Goal: Contribute content

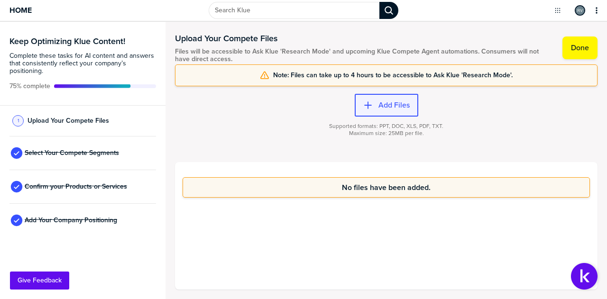
click at [382, 103] on label "Add Files" at bounding box center [394, 105] width 31 height 9
click at [376, 102] on div "button" at bounding box center [376, 105] width 6 height 9
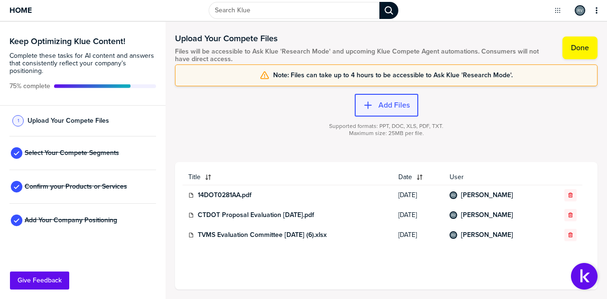
click at [377, 103] on div "button" at bounding box center [376, 105] width 6 height 9
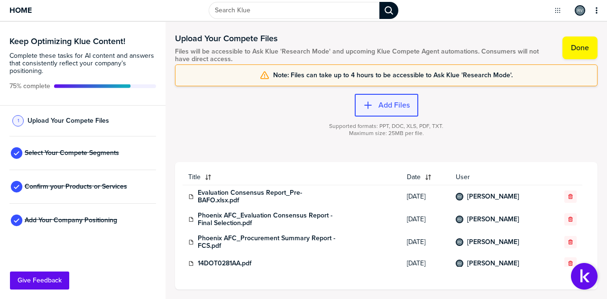
click at [386, 101] on label "Add Files" at bounding box center [394, 105] width 31 height 9
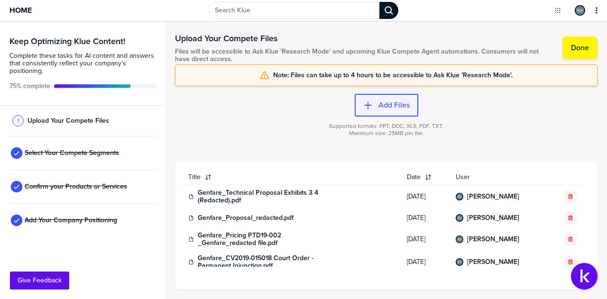
click at [388, 103] on label "Add Files" at bounding box center [394, 105] width 31 height 9
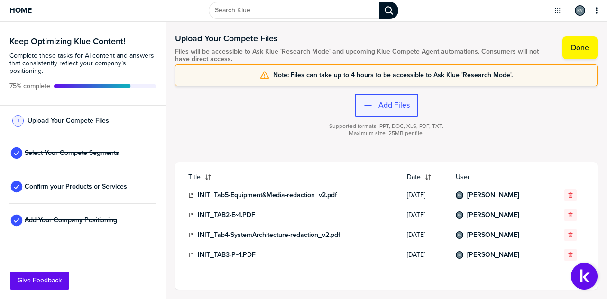
click at [383, 104] on label "Add Files" at bounding box center [394, 105] width 31 height 9
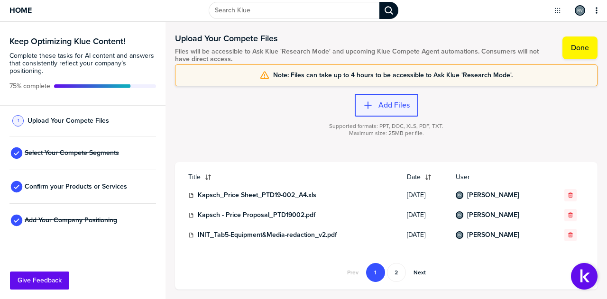
click at [383, 101] on label "Add Files" at bounding box center [394, 105] width 31 height 9
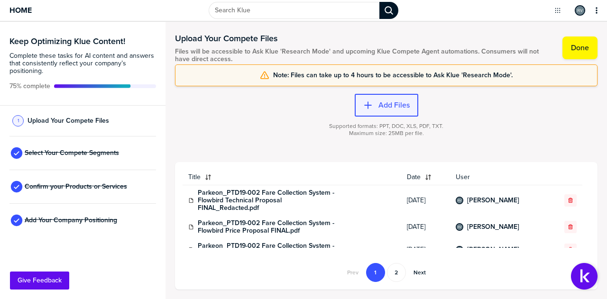
click at [386, 104] on label "Add Files" at bounding box center [394, 105] width 31 height 9
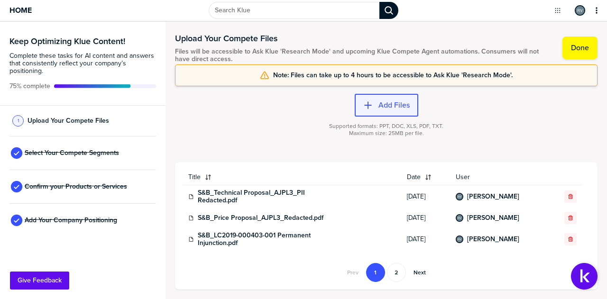
click at [388, 102] on label "Add Files" at bounding box center [394, 105] width 31 height 9
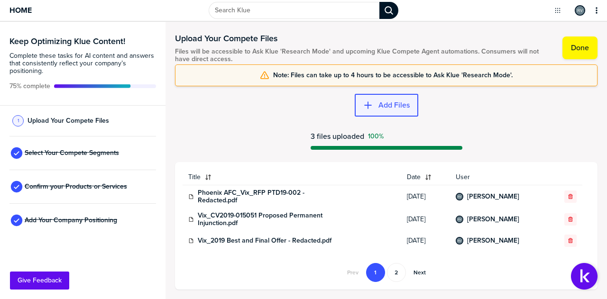
click at [389, 101] on label "Add Files" at bounding box center [394, 105] width 31 height 9
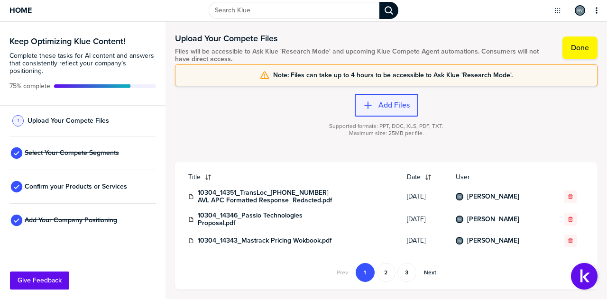
click at [380, 104] on label "Add Files" at bounding box center [394, 105] width 31 height 9
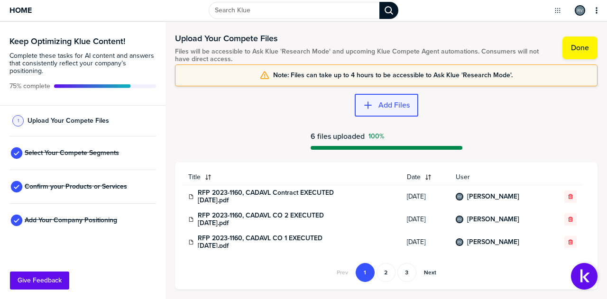
click at [394, 101] on label "Add Files" at bounding box center [394, 105] width 31 height 9
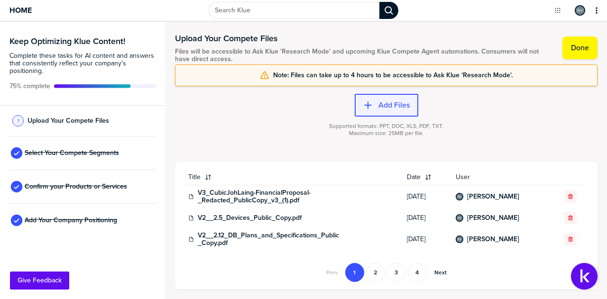
click at [386, 103] on label "Add Files" at bounding box center [394, 105] width 31 height 9
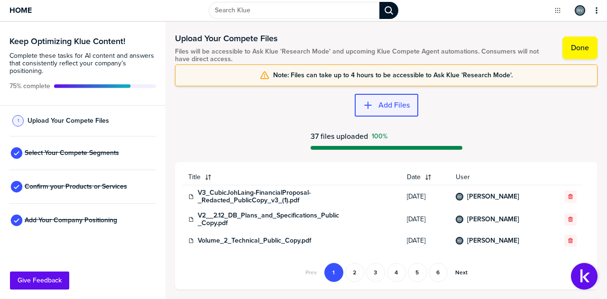
click at [387, 104] on label "Add Files" at bounding box center [394, 105] width 31 height 9
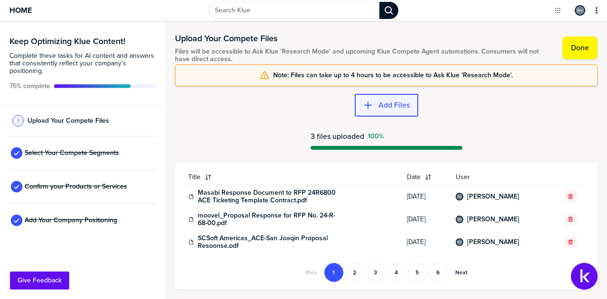
click at [382, 104] on label "Add Files" at bounding box center [394, 105] width 31 height 9
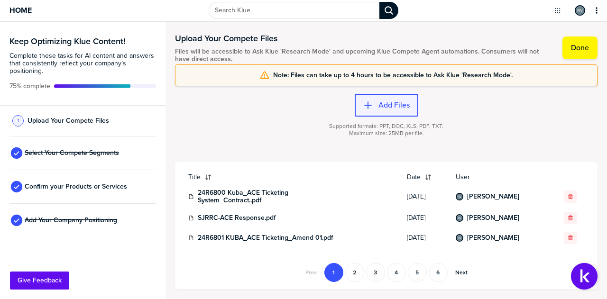
click at [380, 107] on label "Add Files" at bounding box center [394, 105] width 31 height 9
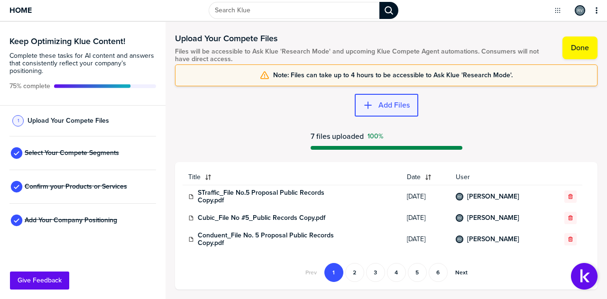
click at [388, 104] on label "Add Files" at bounding box center [394, 105] width 31 height 9
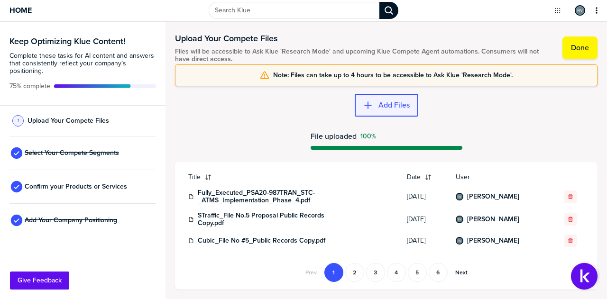
click at [384, 105] on label "Add Files" at bounding box center [394, 105] width 31 height 9
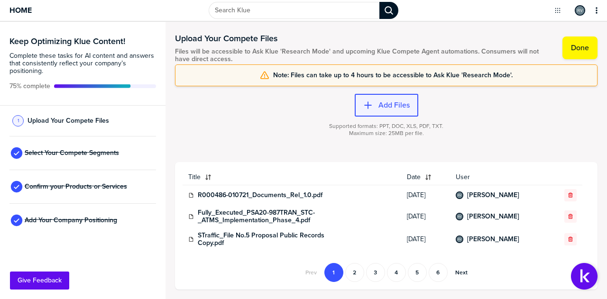
click at [385, 102] on label "Add Files" at bounding box center [394, 105] width 31 height 9
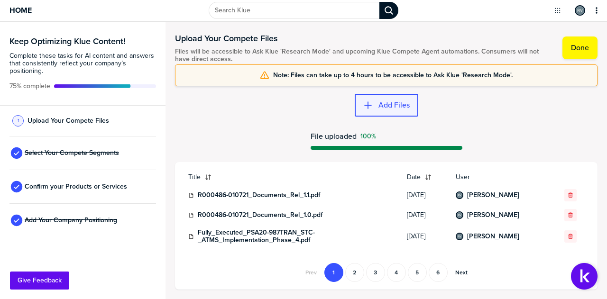
click at [385, 106] on label "Add Files" at bounding box center [394, 105] width 31 height 9
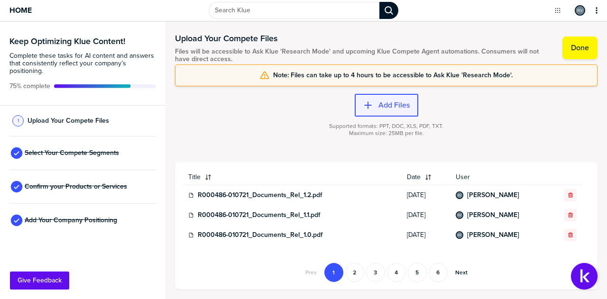
click at [380, 101] on label "Add Files" at bounding box center [394, 105] width 31 height 9
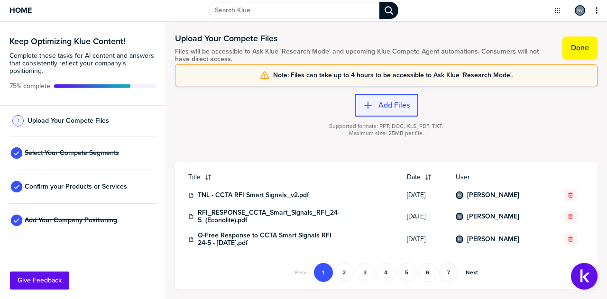
click at [392, 103] on label "Add Files" at bounding box center [394, 105] width 31 height 9
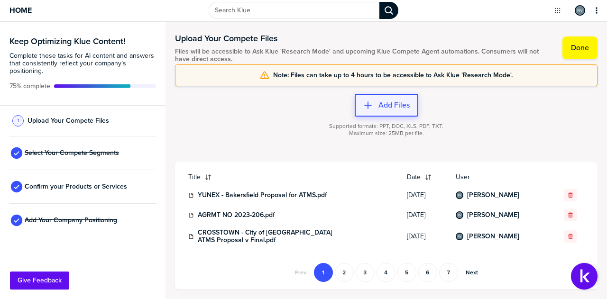
click at [393, 102] on label "Add Files" at bounding box center [394, 105] width 31 height 9
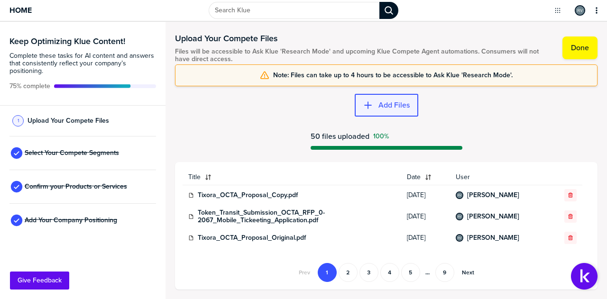
click at [381, 99] on button "Add Files" at bounding box center [387, 105] width 64 height 23
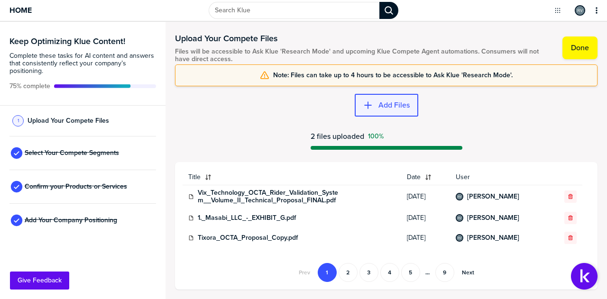
click at [379, 105] on label "Add Files" at bounding box center [394, 105] width 31 height 9
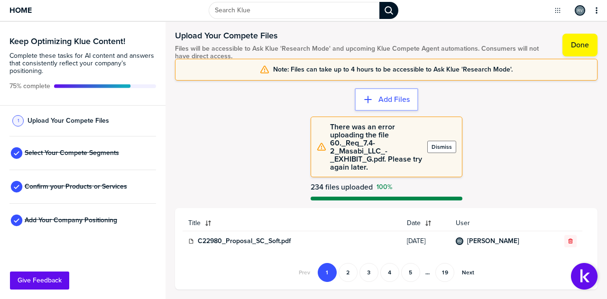
click at [439, 147] on label "Dismiss" at bounding box center [442, 147] width 20 height 8
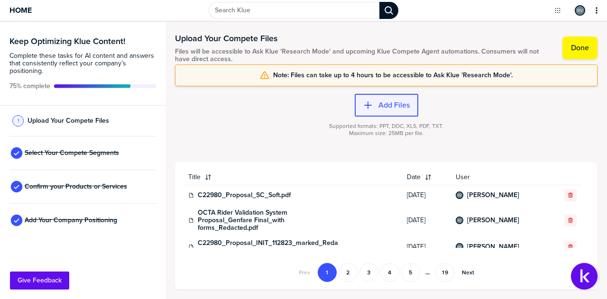
click at [387, 102] on label "Add Files" at bounding box center [394, 105] width 31 height 9
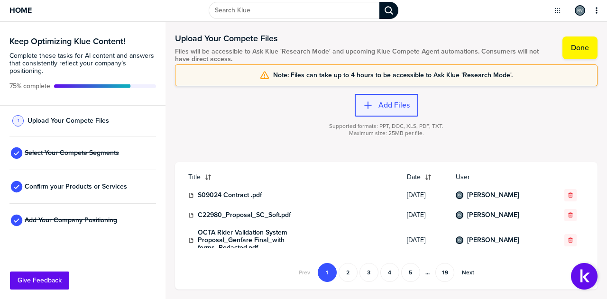
click at [391, 104] on label "Add Files" at bounding box center [394, 105] width 31 height 9
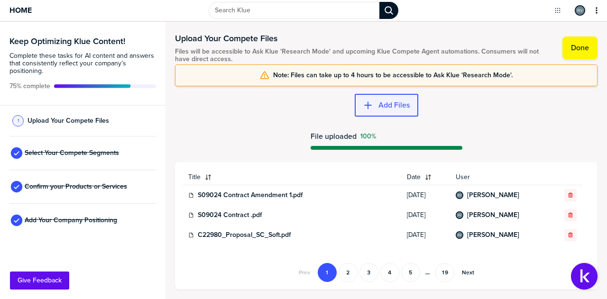
click at [375, 103] on div "button" at bounding box center [376, 105] width 6 height 9
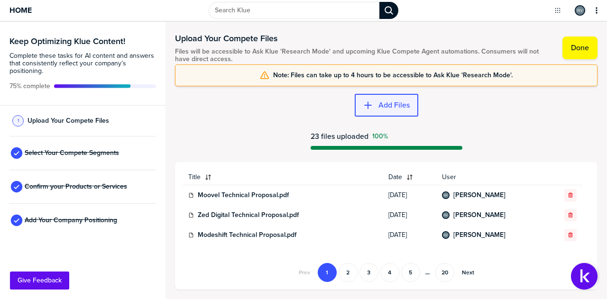
click at [405, 101] on label "Add Files" at bounding box center [394, 105] width 31 height 9
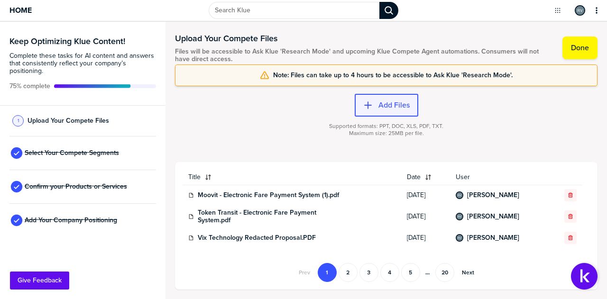
click at [393, 104] on label "Add Files" at bounding box center [394, 105] width 31 height 9
